Goal: Entertainment & Leisure: Consume media (video, audio)

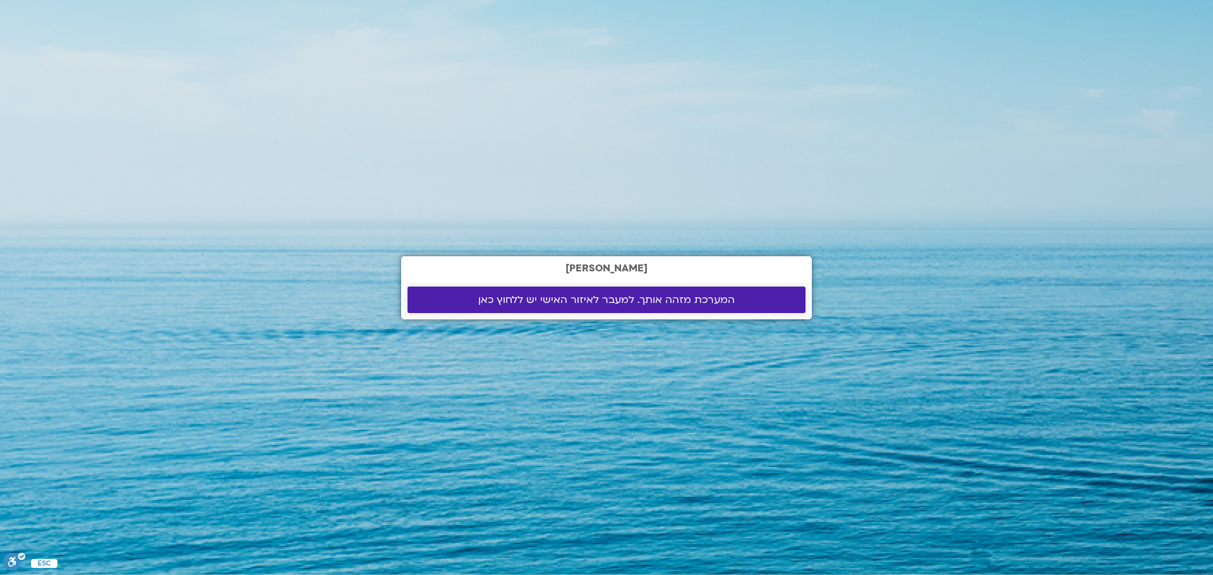
click at [587, 300] on span "המערכת מזהה אותך. למעבר לאיזור האישי יש ללחוץ כאן" at bounding box center [606, 299] width 256 height 11
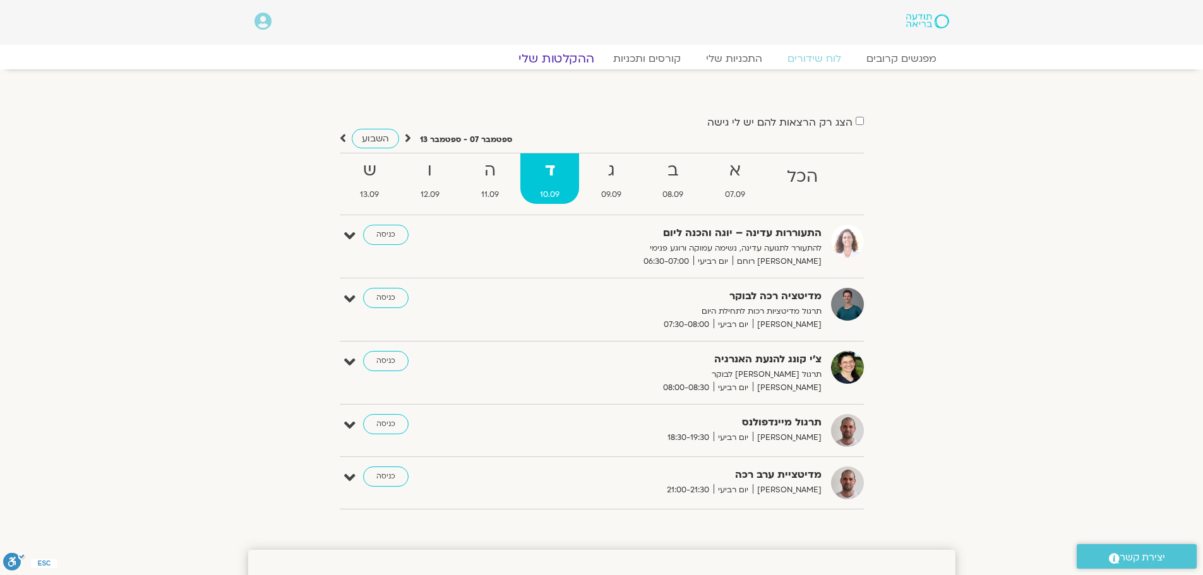
click at [568, 59] on link "ההקלטות שלי" at bounding box center [556, 58] width 106 height 15
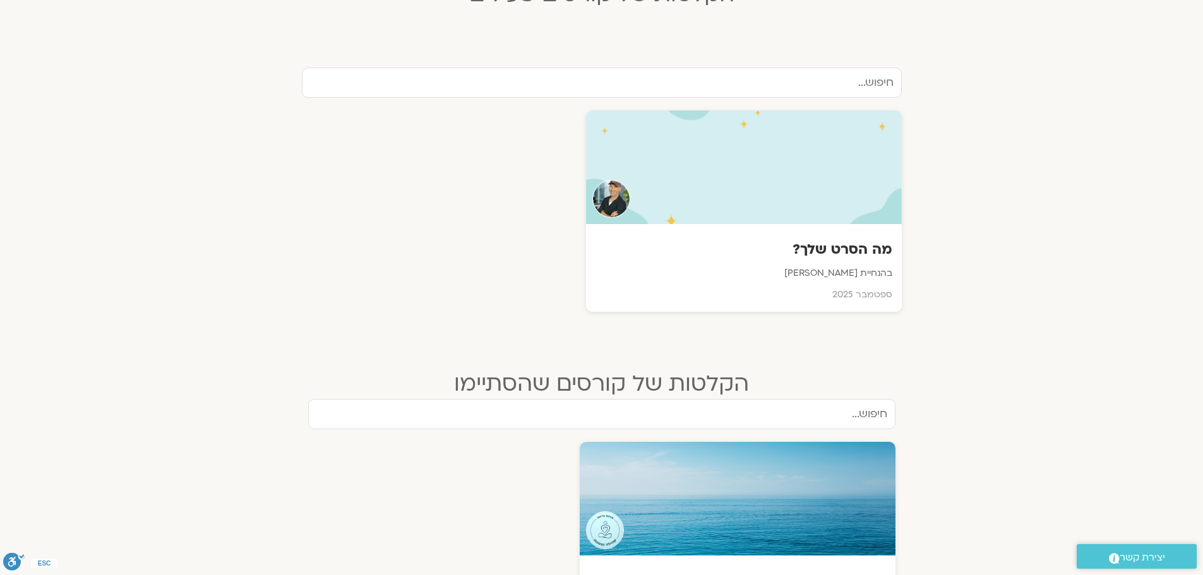
scroll to position [376, 0]
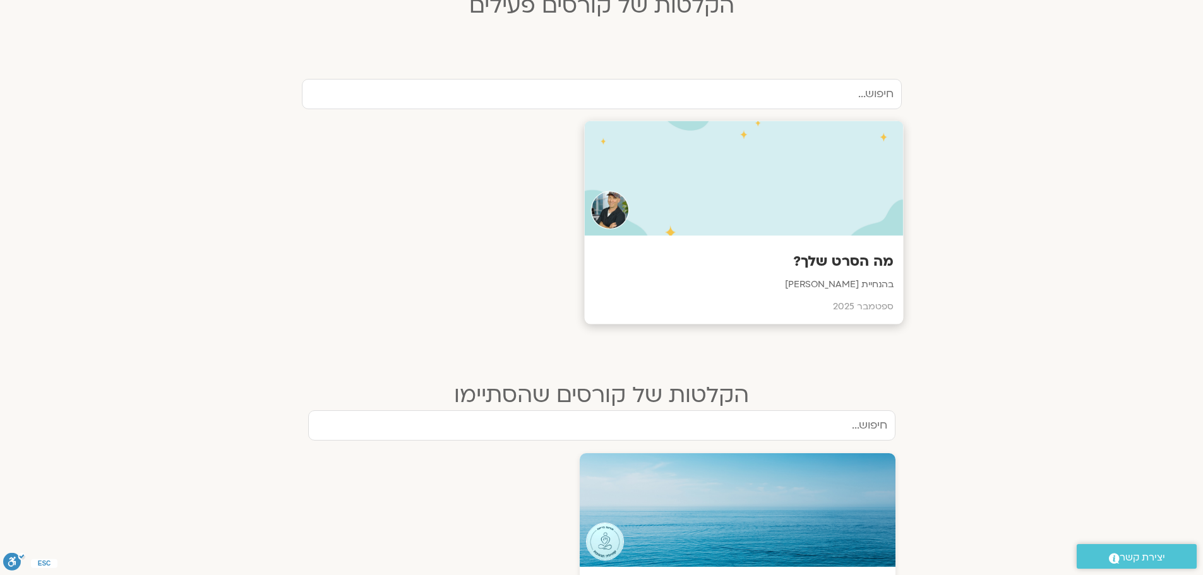
click at [823, 256] on h3 "מה הסרט שלך?" at bounding box center [744, 262] width 300 height 20
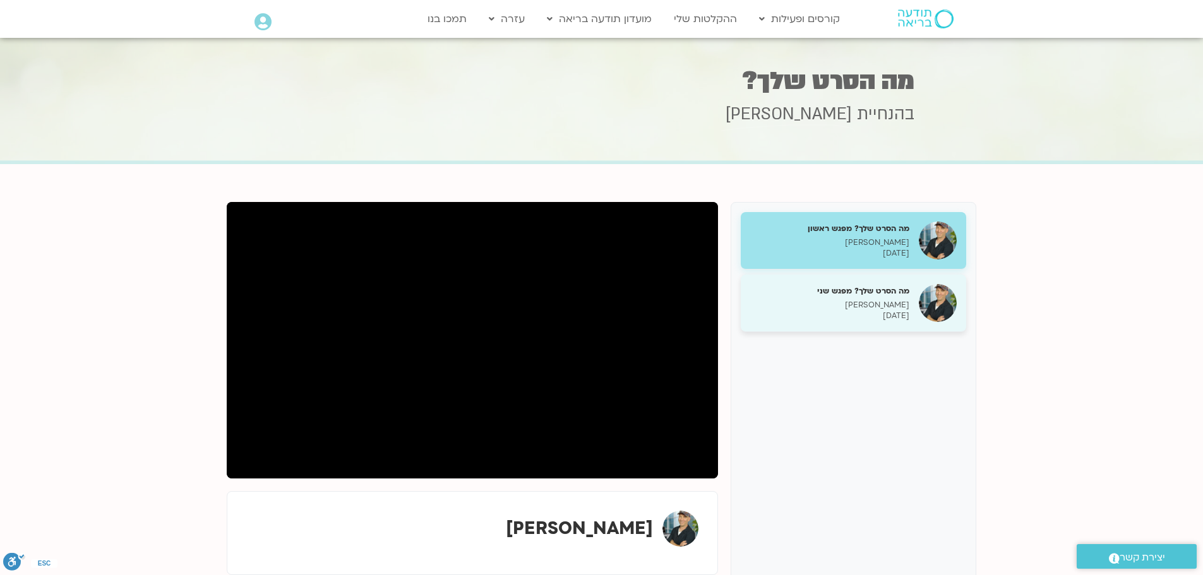
click at [866, 292] on h5 "מה הסרט שלך? מפגש שני" at bounding box center [829, 291] width 159 height 11
